Goal: Task Accomplishment & Management: Complete application form

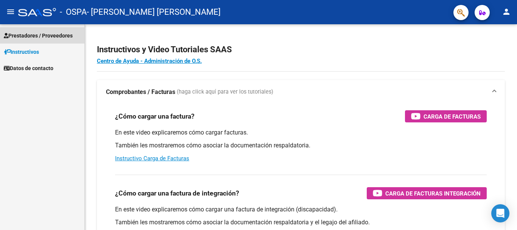
click at [33, 34] on span "Prestadores / Proveedores" at bounding box center [38, 35] width 69 height 8
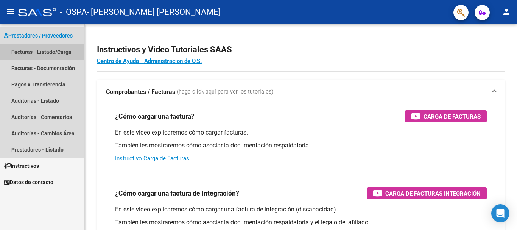
click at [35, 50] on link "Facturas - Listado/Carga" at bounding box center [42, 51] width 84 height 16
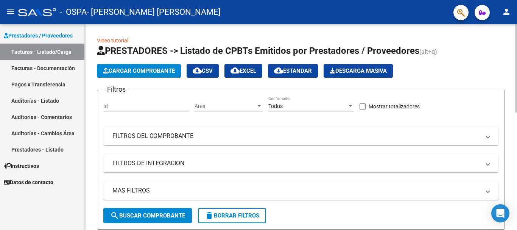
click at [115, 71] on span "Cargar Comprobante" at bounding box center [139, 70] width 72 height 7
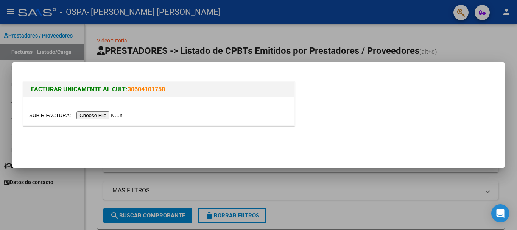
click at [107, 115] on input "file" at bounding box center [77, 115] width 96 height 8
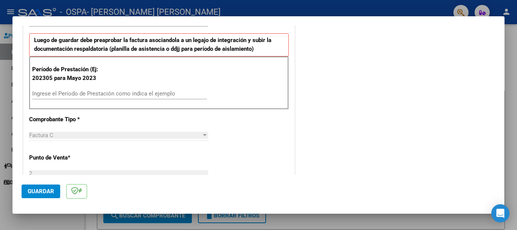
scroll to position [189, 0]
click at [64, 94] on input "Ingrese el Período de Prestación como indica el ejemplo" at bounding box center [119, 93] width 175 height 7
type input "202507"
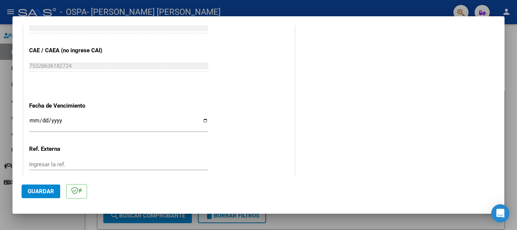
scroll to position [492, 0]
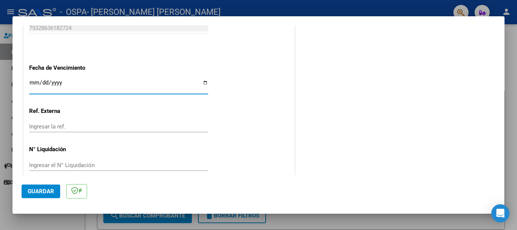
click at [62, 81] on input "Ingresar la fecha" at bounding box center [118, 85] width 179 height 12
click at [33, 84] on input "Ingresar la fecha" at bounding box center [118, 85] width 179 height 12
click at [202, 84] on input "Ingresar la fecha" at bounding box center [118, 85] width 179 height 12
type input "[DATE]"
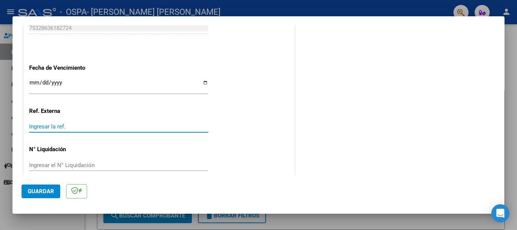
click at [67, 125] on input "Ingresar la ref." at bounding box center [118, 126] width 179 height 7
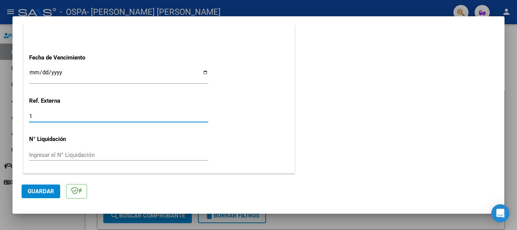
type input "1"
click at [65, 150] on div "Ingresar el N° Liquidación" at bounding box center [118, 154] width 179 height 11
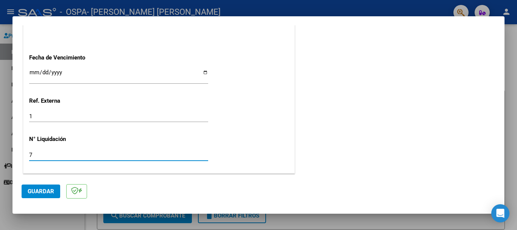
type input "7"
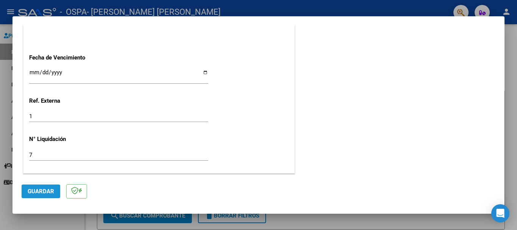
click at [47, 189] on span "Guardar" at bounding box center [41, 191] width 26 height 7
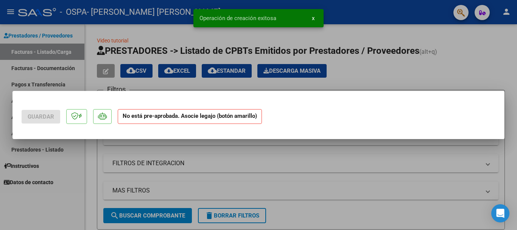
scroll to position [0, 0]
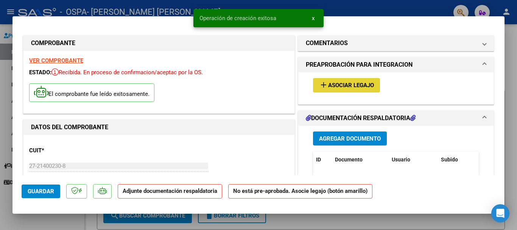
click at [351, 87] on span "Asociar Legajo" at bounding box center [351, 85] width 46 height 7
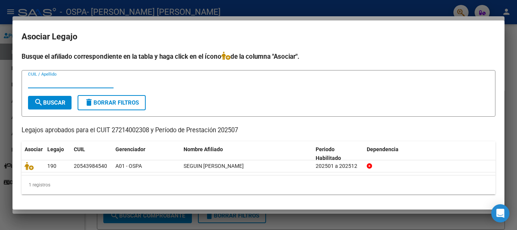
click at [48, 84] on input "CUIL / Apellido" at bounding box center [70, 82] width 85 height 7
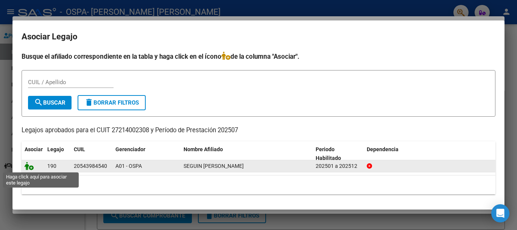
click at [29, 166] on icon at bounding box center [29, 165] width 9 height 8
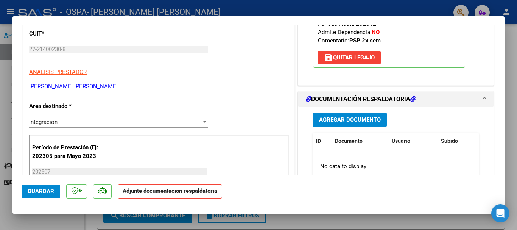
scroll to position [113, 0]
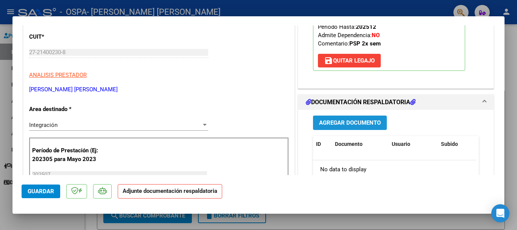
click at [354, 123] on span "Agregar Documento" at bounding box center [350, 122] width 62 height 7
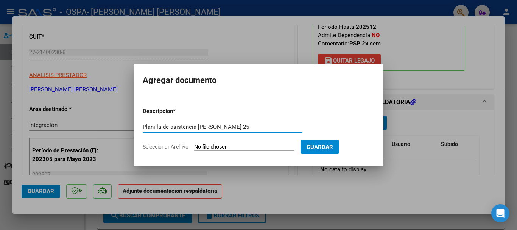
type input "Planilla de asistencia [PERSON_NAME] 25"
click at [177, 146] on span "Seleccionar Archivo" at bounding box center [166, 146] width 46 height 6
click at [194, 146] on input "Seleccionar Archivo" at bounding box center [244, 146] width 100 height 7
type input "C:\fakepath\[PERSON_NAME] 25.jpg"
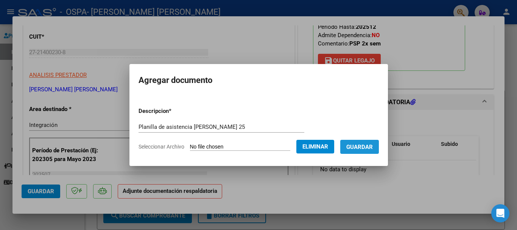
click at [369, 149] on span "Guardar" at bounding box center [359, 146] width 26 height 7
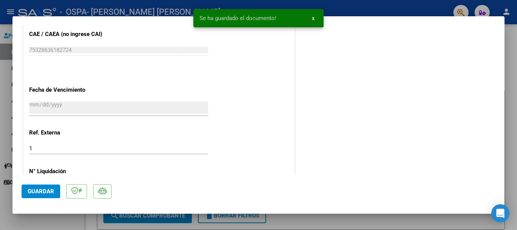
scroll to position [528, 0]
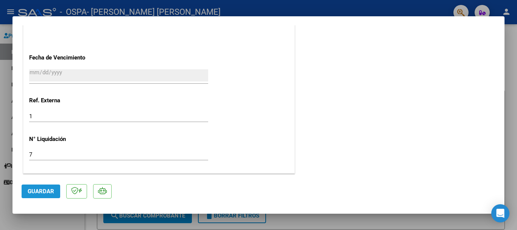
click at [44, 196] on button "Guardar" at bounding box center [41, 191] width 39 height 14
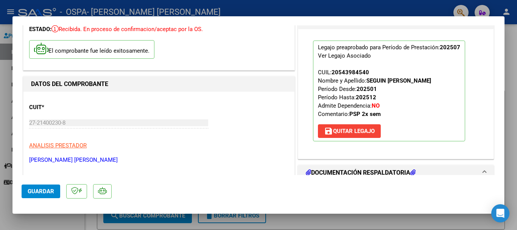
scroll to position [0, 0]
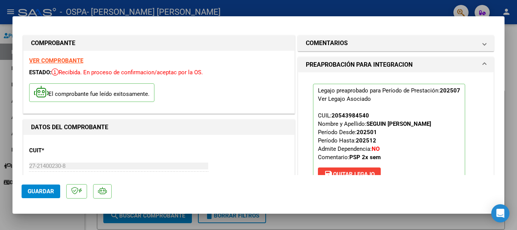
click at [512, 86] on div at bounding box center [258, 115] width 517 height 230
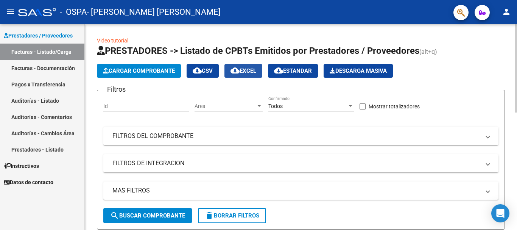
click at [243, 71] on span "cloud_download EXCEL" at bounding box center [243, 70] width 26 height 7
